Goal: Task Accomplishment & Management: Use online tool/utility

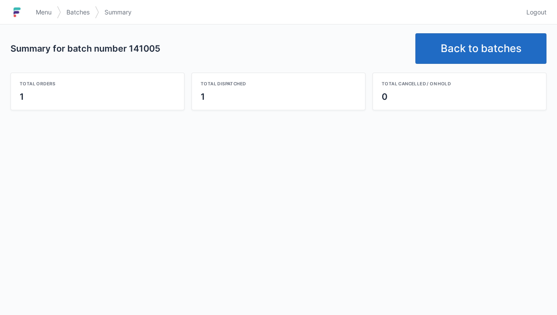
click at [473, 45] on link "Back to batches" at bounding box center [480, 48] width 131 height 31
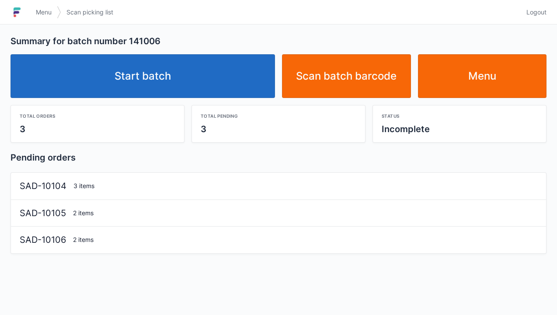
click at [153, 85] on link "Start batch" at bounding box center [142, 76] width 264 height 44
